Goal: Task Accomplishment & Management: Manage account settings

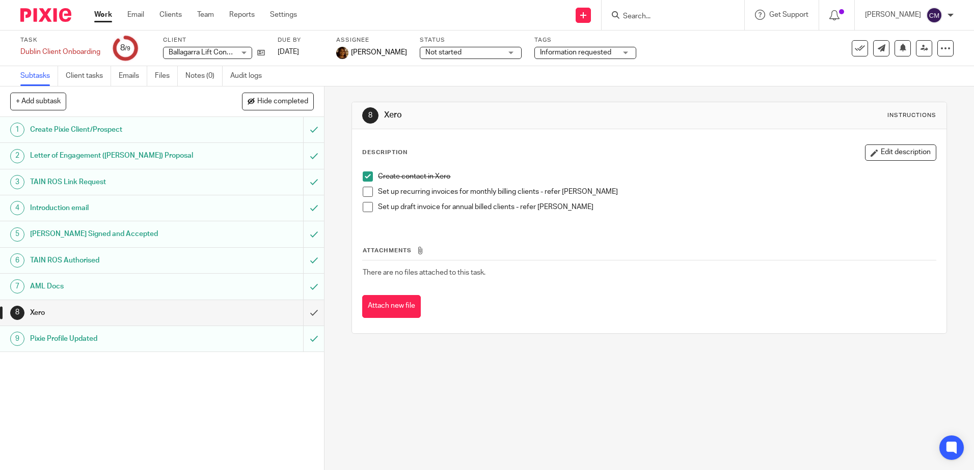
click at [654, 21] on form at bounding box center [676, 15] width 108 height 13
click at [653, 16] on input "Search" at bounding box center [668, 16] width 92 height 9
click at [652, 11] on form at bounding box center [676, 15] width 108 height 13
click at [641, 14] on input "Search" at bounding box center [668, 16] width 92 height 9
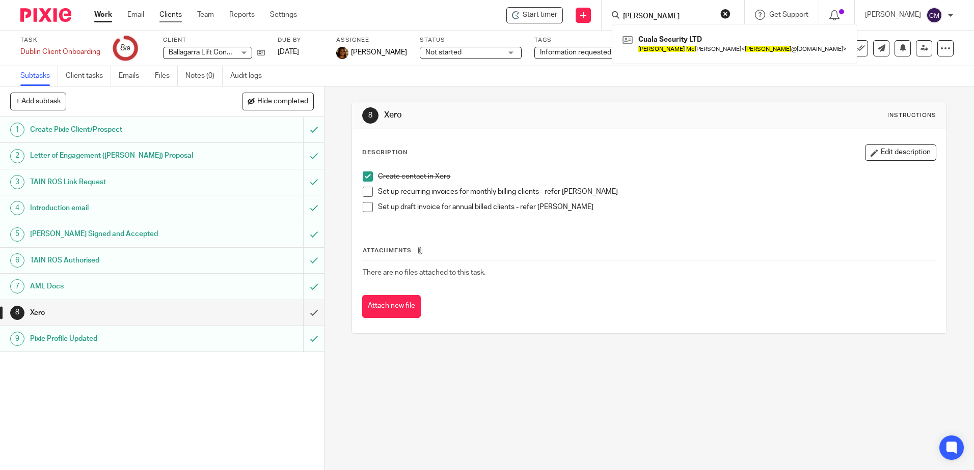
type input "paul mc"
click at [174, 18] on link "Clients" at bounding box center [170, 15] width 22 height 10
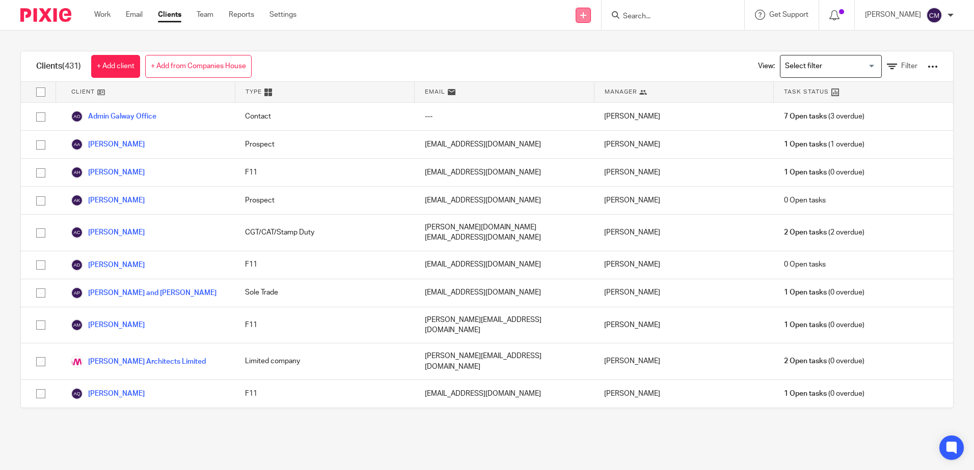
click at [581, 15] on link at bounding box center [582, 15] width 15 height 15
click at [573, 78] on link "Add client" at bounding box center [584, 77] width 71 height 15
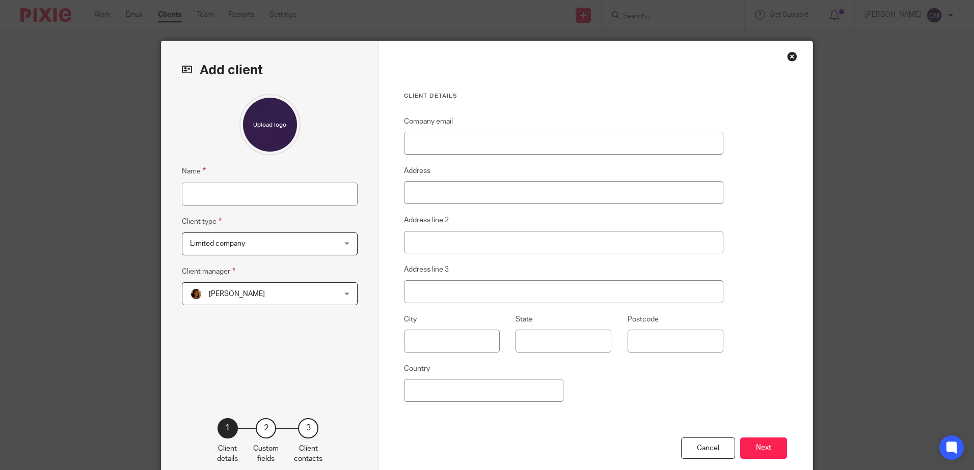
click at [205, 207] on div "Name Client type Limited company Limited company Limited company F11 Charity Cl…" at bounding box center [270, 240] width 176 height 293
click at [205, 198] on input "Name" at bounding box center [270, 194] width 176 height 23
type input "Paul McAdam & Jennifer Quinn"
click at [221, 245] on span "Limited company" at bounding box center [217, 243] width 55 height 7
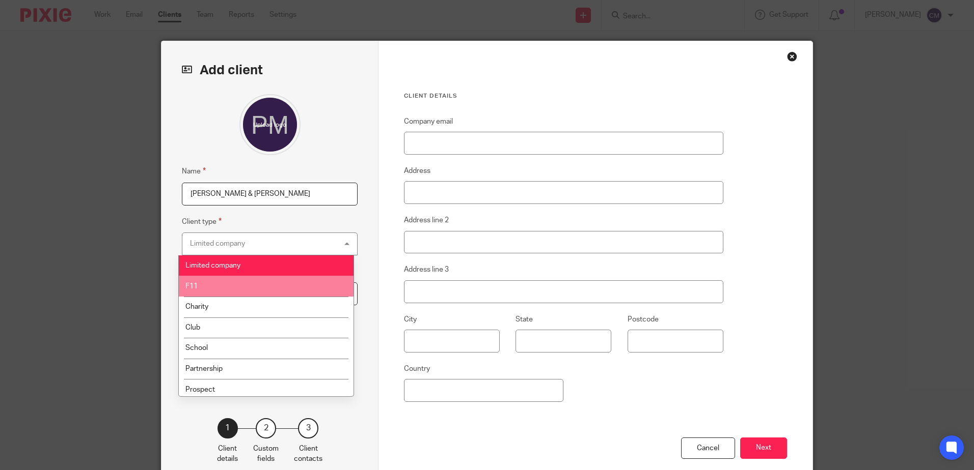
click at [219, 282] on li "F11" at bounding box center [266, 286] width 175 height 21
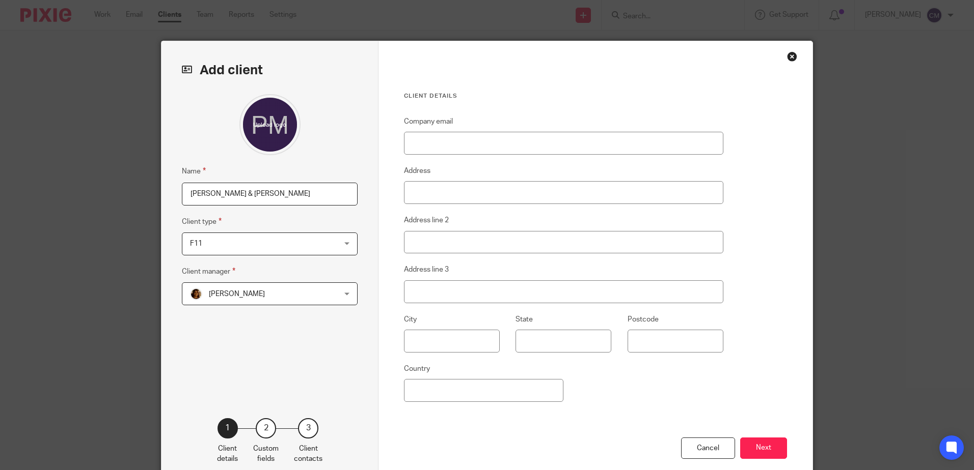
click at [245, 288] on span "[PERSON_NAME]" at bounding box center [256, 293] width 133 height 21
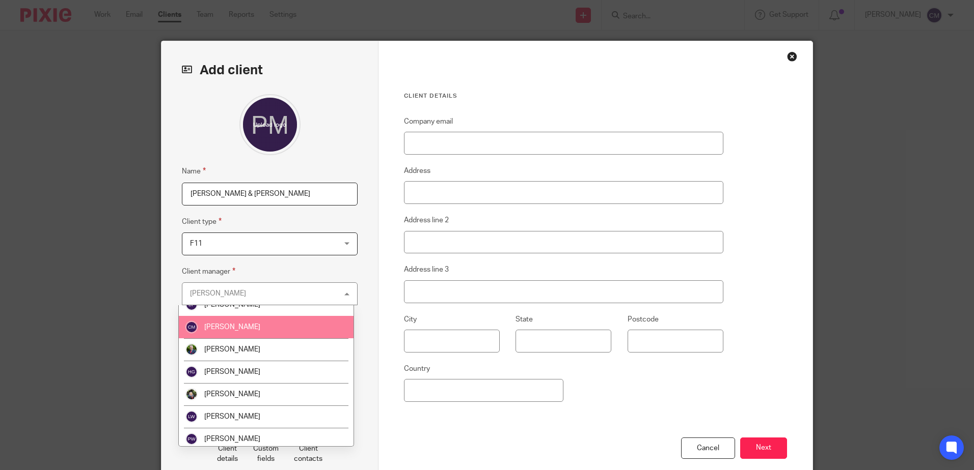
scroll to position [51, 0]
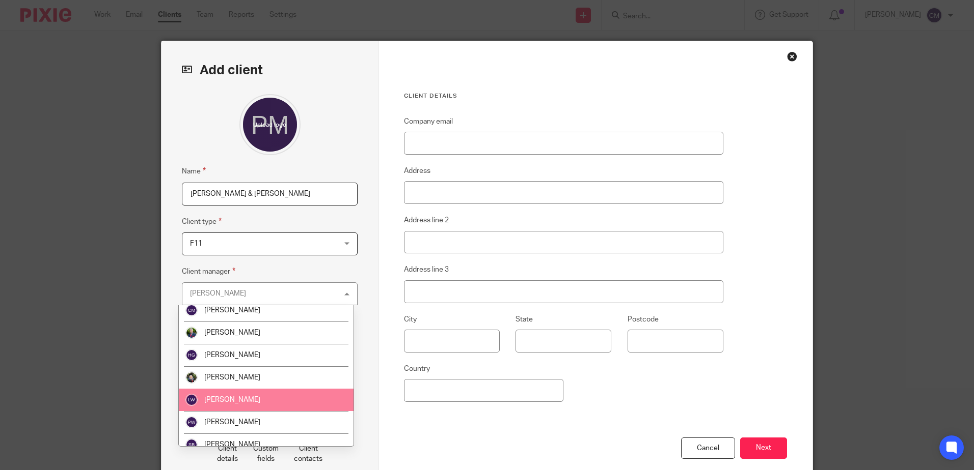
click at [236, 394] on li "[PERSON_NAME]" at bounding box center [266, 400] width 175 height 22
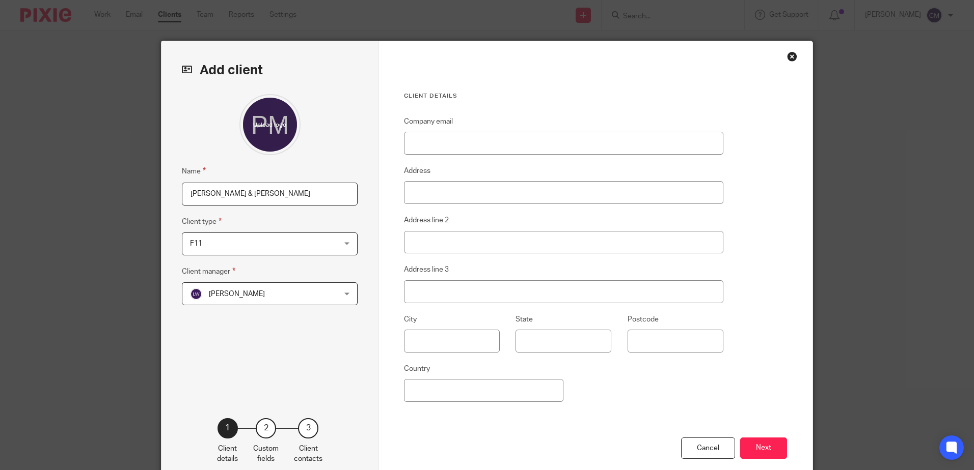
click at [775, 69] on div "Client details Company email Address Address line 2 Address line 3 City State P…" at bounding box center [595, 262] width 434 height 443
click at [787, 58] on div "Close this dialog window" at bounding box center [792, 56] width 10 height 10
click at [649, 20] on div "Add client Name Paul McAdam & Jennifer Quinn Client type F11 F11 Limited compan…" at bounding box center [487, 235] width 974 height 470
click at [787, 56] on div "Close this dialog window" at bounding box center [792, 56] width 10 height 10
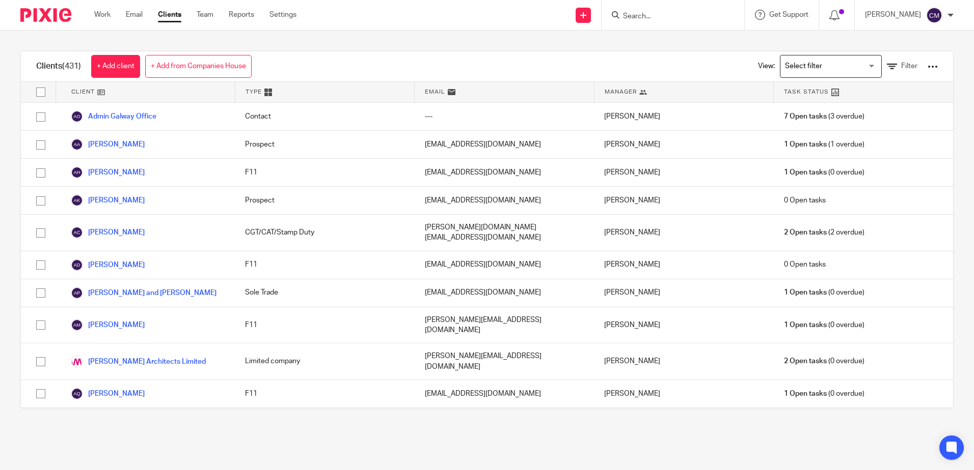
click at [633, 24] on div at bounding box center [672, 15] width 143 height 30
click at [634, 22] on div at bounding box center [672, 15] width 143 height 30
click at [639, 12] on input "Search" at bounding box center [668, 16] width 92 height 9
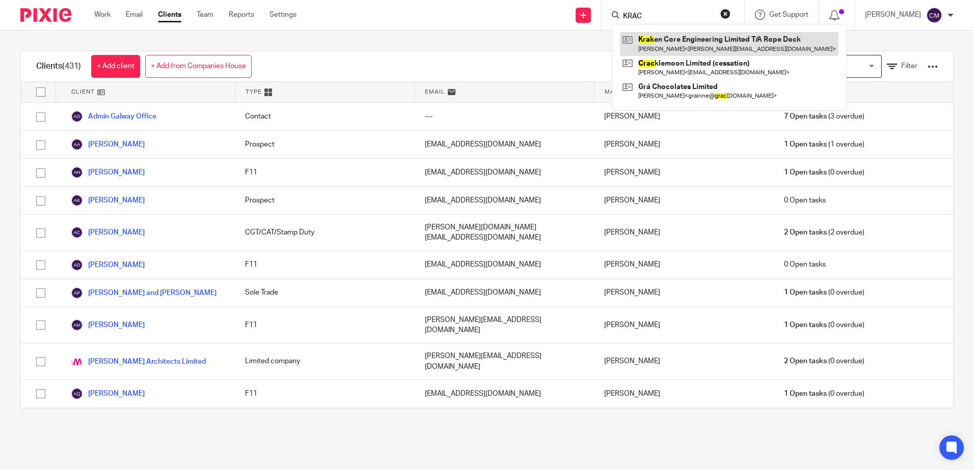
type input "KRAC"
click at [646, 46] on link at bounding box center [729, 43] width 218 height 23
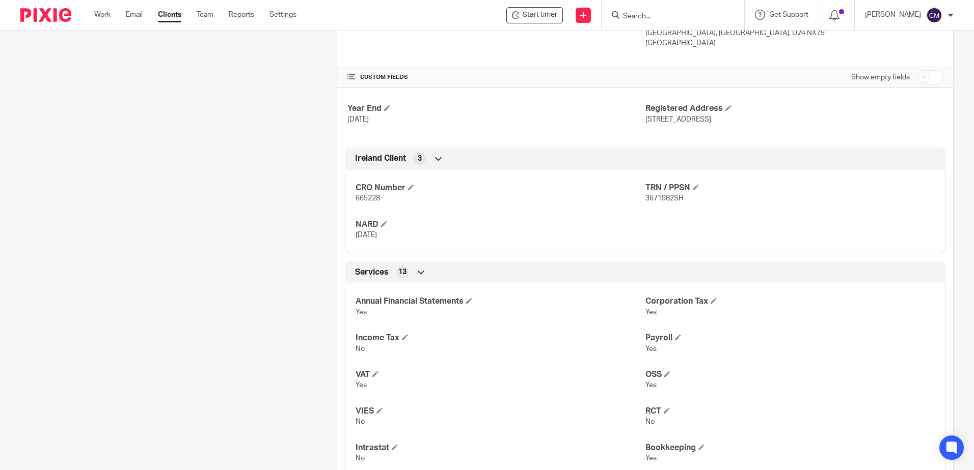
scroll to position [306, 0]
drag, startPoint x: 717, startPoint y: 197, endPoint x: 640, endPoint y: 197, distance: 77.4
click at [645, 197] on p "3671982SH" at bounding box center [789, 196] width 289 height 10
copy span "3671982SH"
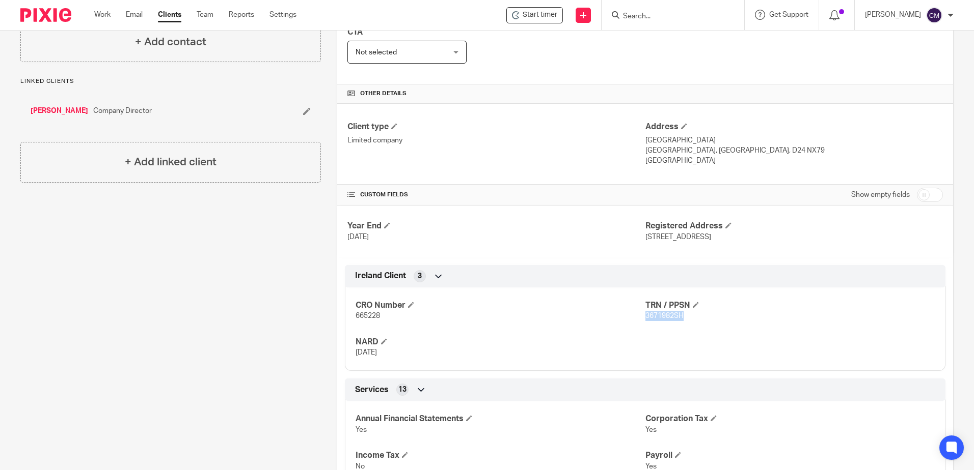
scroll to position [204, 0]
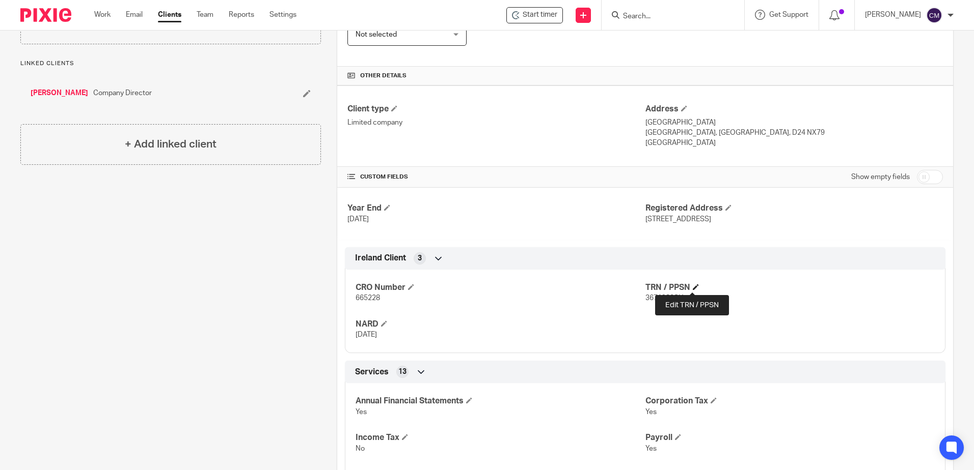
click at [692, 286] on span at bounding box center [695, 287] width 6 height 6
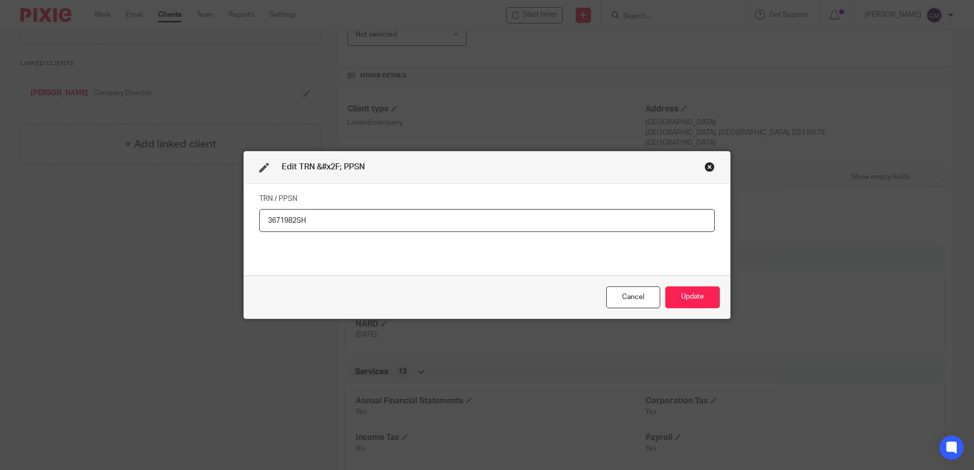
drag, startPoint x: 343, startPoint y: 214, endPoint x: 140, endPoint y: 216, distance: 202.7
click at [140, 216] on div "Edit TRN &#x2F; PPSN TRN / PPSN 3671982SH Cancel Update" at bounding box center [487, 235] width 974 height 470
paste input "3671982SH"
type input "3671982SH"
click at [691, 295] on button "Update" at bounding box center [692, 298] width 54 height 22
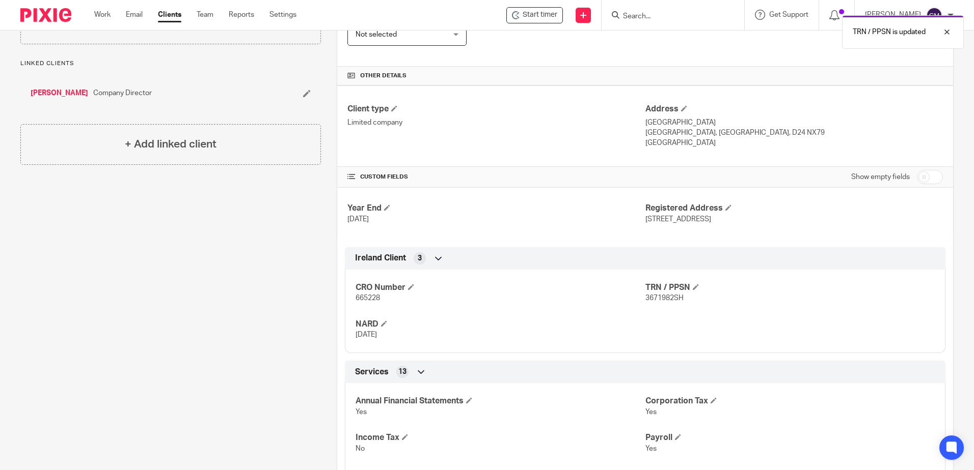
click at [793, 333] on div "CRO Number 665228 TRN / PPSN 3671982SH NARD [DATE]" at bounding box center [645, 308] width 600 height 92
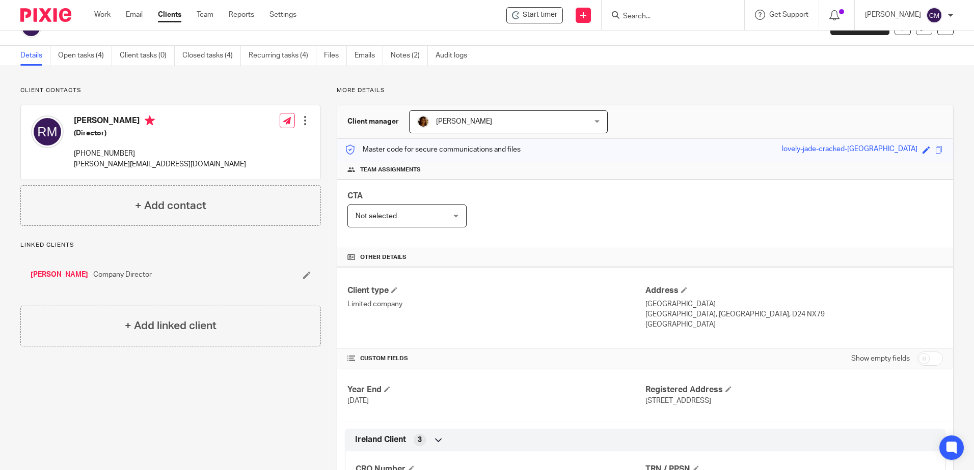
scroll to position [0, 0]
